Goal: Transaction & Acquisition: Purchase product/service

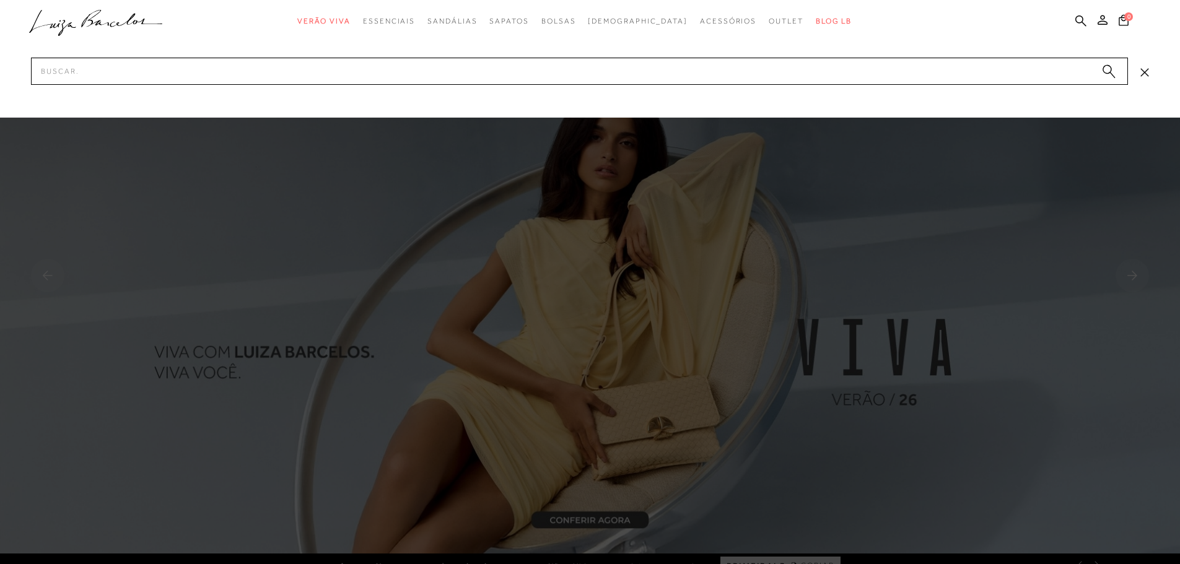
click at [175, 68] on input "Pesquisar" at bounding box center [579, 71] width 1097 height 27
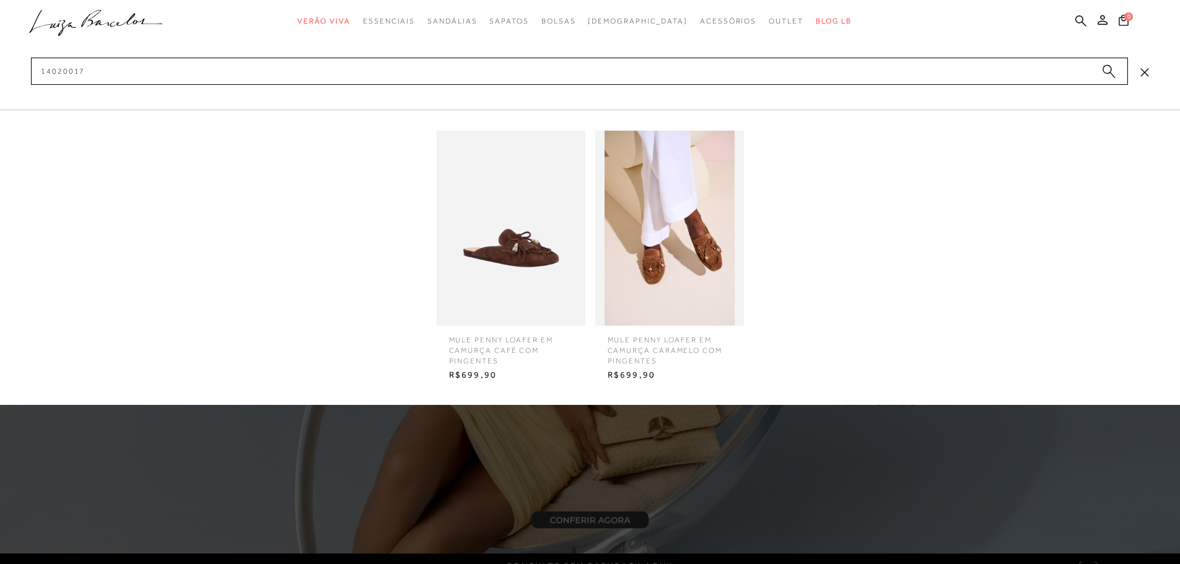
type input "14020017"
click at [539, 254] on img at bounding box center [511, 228] width 149 height 195
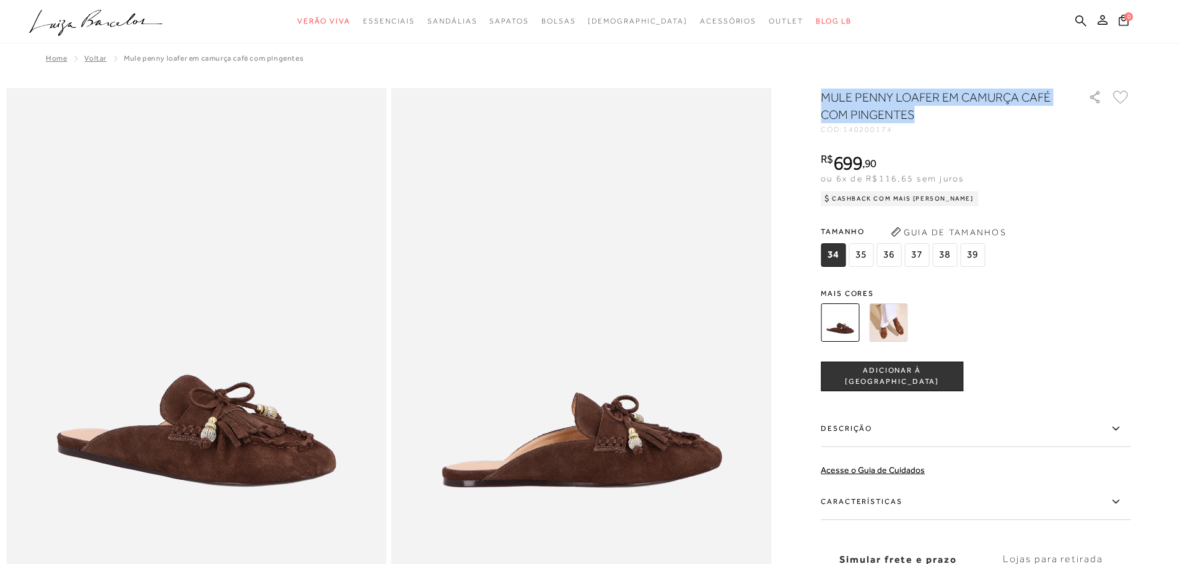
drag, startPoint x: 923, startPoint y: 115, endPoint x: 819, endPoint y: 104, distance: 103.9
copy h1 "MULE PENNY LOAFER EM CAMURÇA CAFÉ COM PINGENTES"
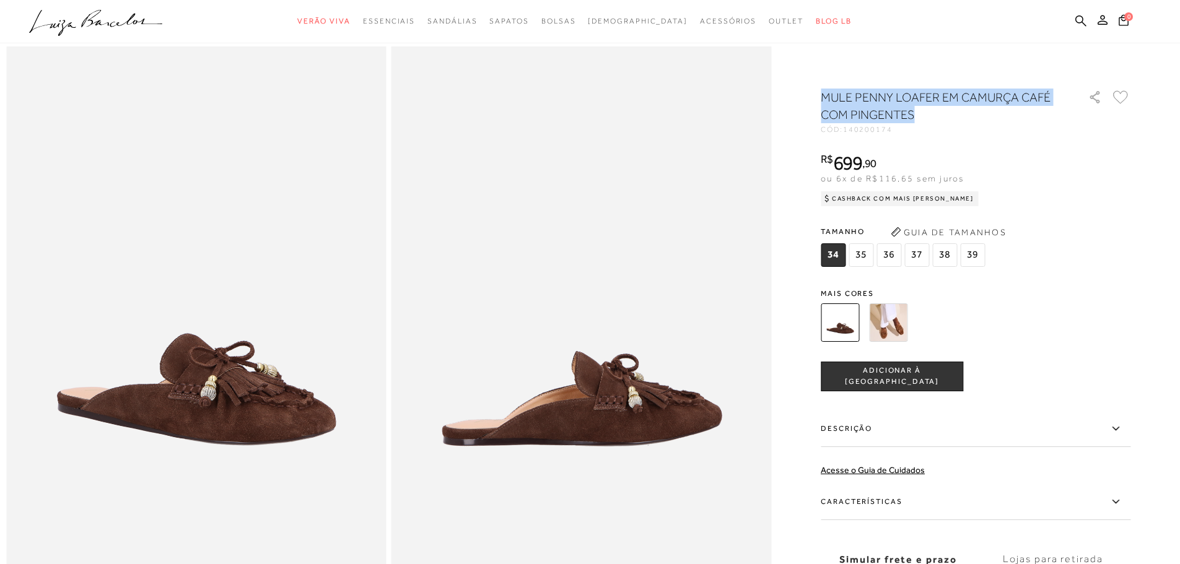
scroll to position [124, 0]
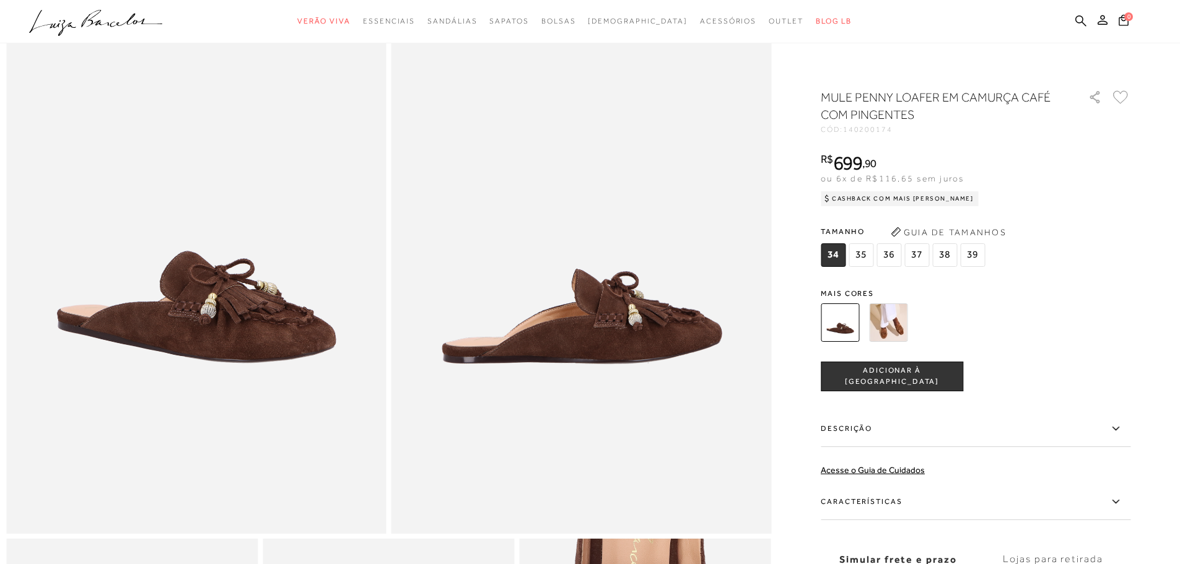
click at [1118, 427] on icon at bounding box center [1115, 428] width 15 height 15
click at [0, 0] on input "Descrição" at bounding box center [0, 0] width 0 height 0
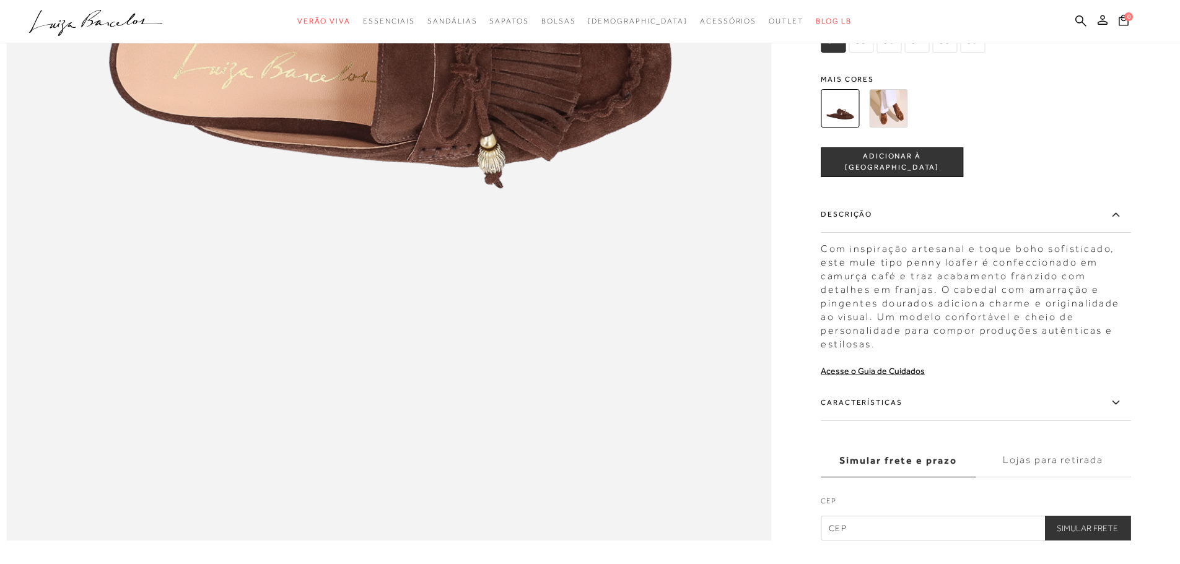
scroll to position [1661, 0]
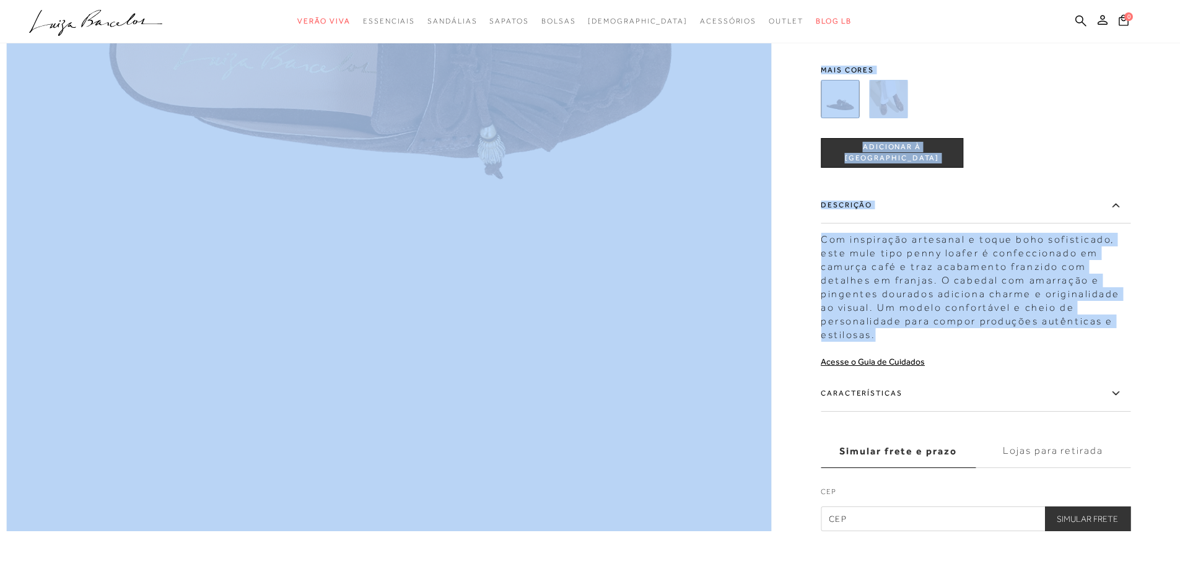
drag, startPoint x: 877, startPoint y: 354, endPoint x: 822, endPoint y: 273, distance: 98.1
click at [936, 342] on div "Com inspiração artesanal e toque boho sofisticado, este mule tipo penny loafer …" at bounding box center [975, 284] width 310 height 115
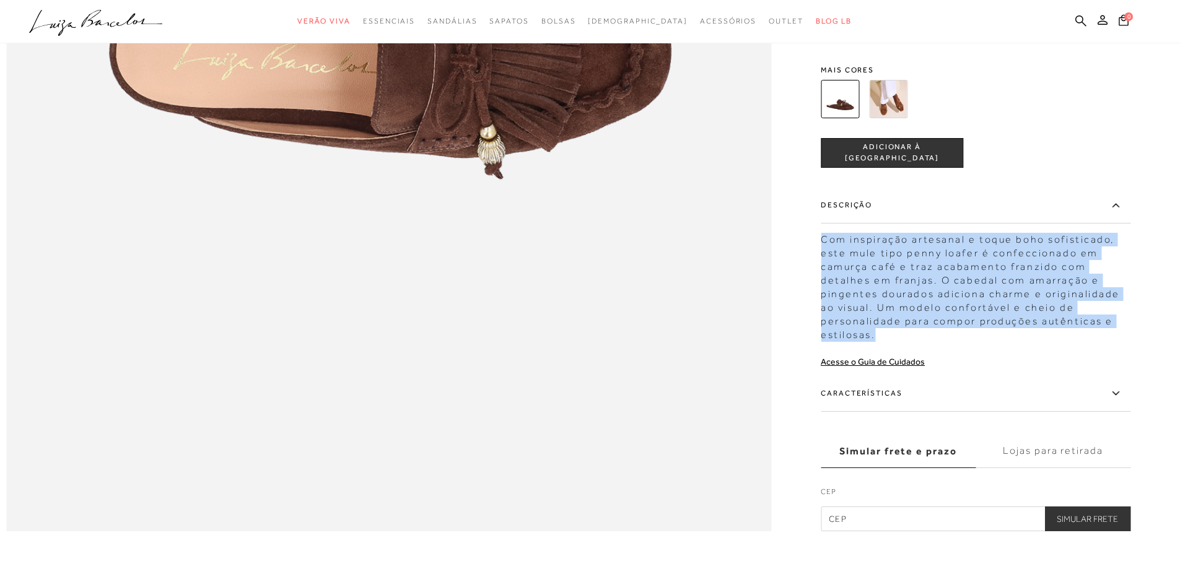
drag, startPoint x: 887, startPoint y: 360, endPoint x: 826, endPoint y: 268, distance: 109.9
click at [826, 268] on div "Com inspiração artesanal e toque boho sofisticado, este mule tipo penny loafer …" at bounding box center [975, 284] width 310 height 115
copy div "Com inspiração artesanal e toque boho sofisticado, este mule tipo penny loafer …"
